Goal: Check status: Check status

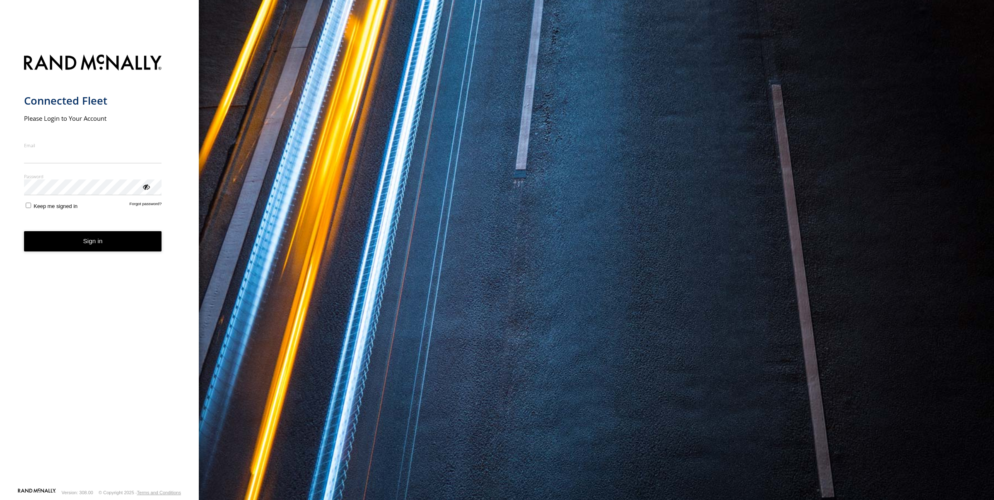
type input "**********"
click at [91, 249] on button "Sign in" at bounding box center [93, 241] width 138 height 20
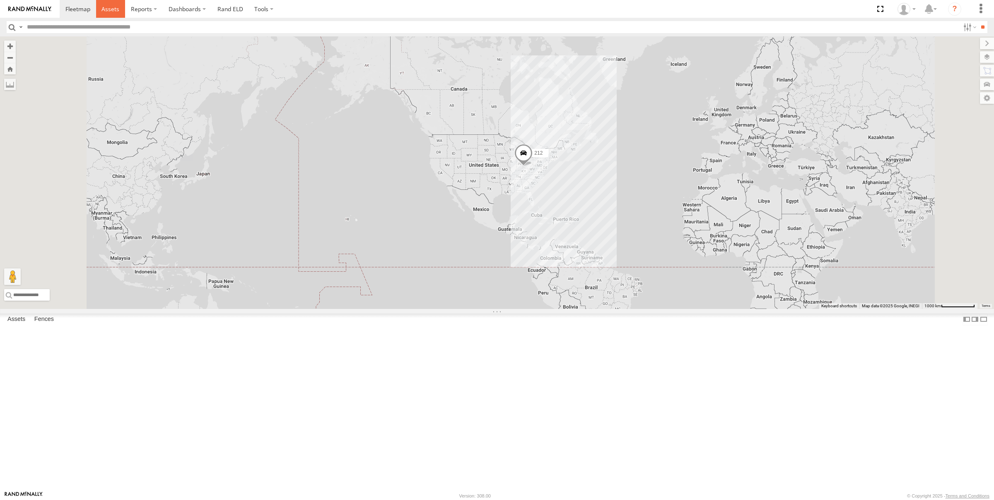
click at [116, 10] on span at bounding box center [110, 9] width 18 height 8
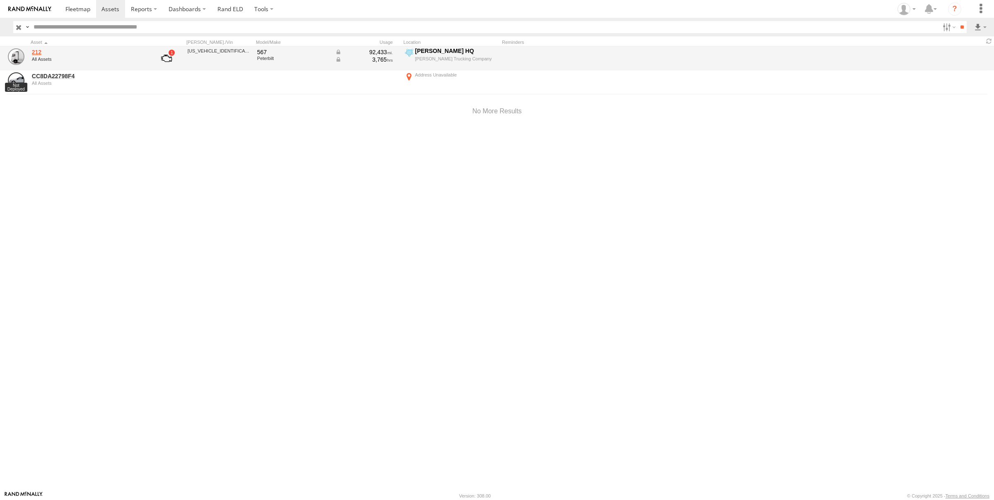
click at [43, 54] on link "212" at bounding box center [88, 51] width 113 height 7
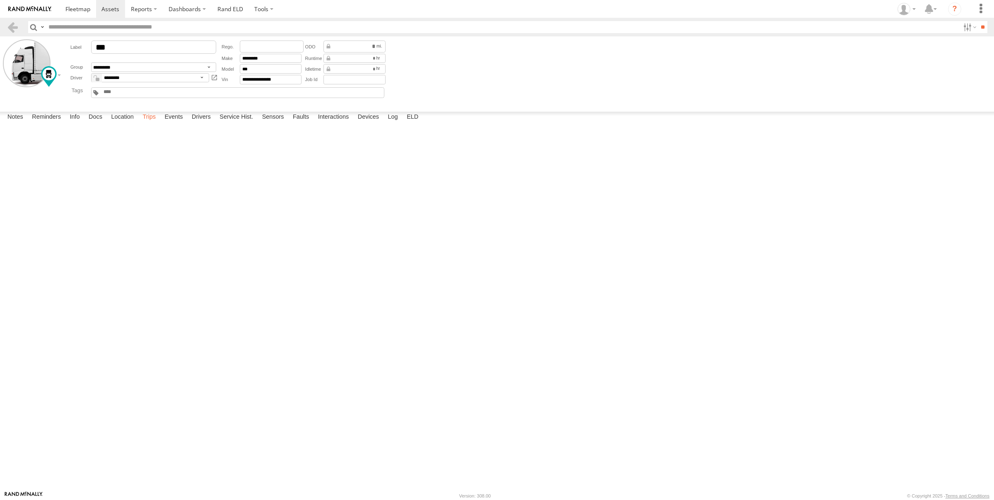
click at [152, 123] on label "Trips" at bounding box center [149, 118] width 22 height 12
click at [108, 9] on span at bounding box center [110, 9] width 18 height 8
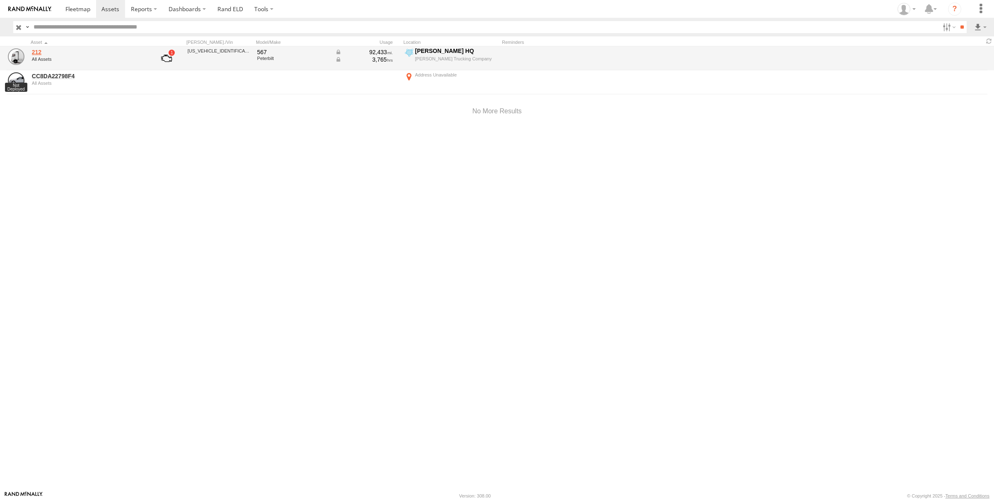
click at [39, 53] on link "212" at bounding box center [88, 51] width 113 height 7
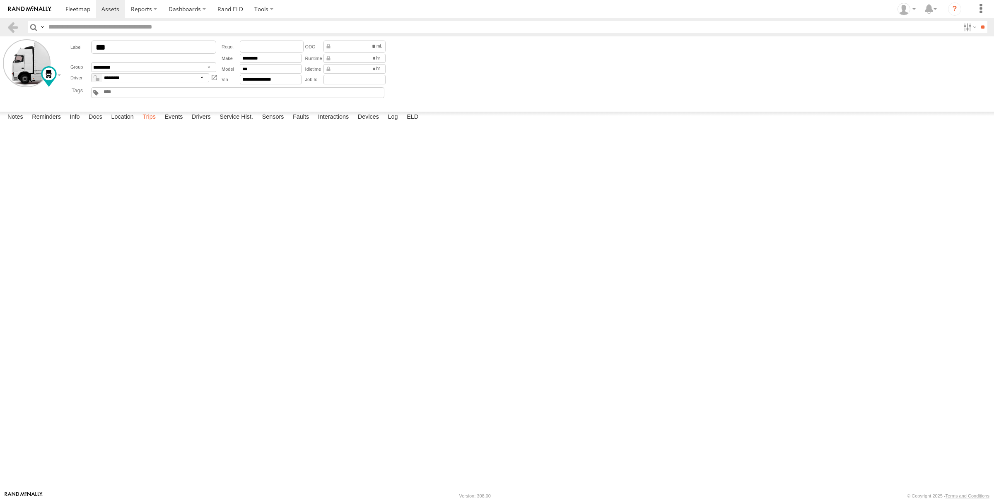
click at [154, 123] on label "Trips" at bounding box center [149, 118] width 22 height 12
click at [0, 0] on link at bounding box center [0, 0] width 0 height 0
